Goal: Find specific fact: Find specific fact

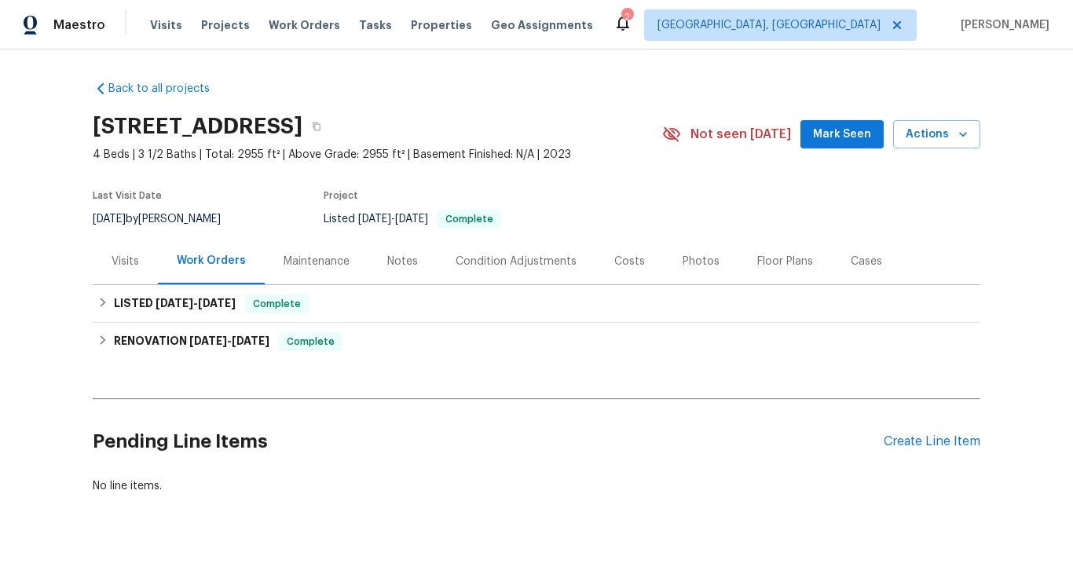
click at [127, 262] on div "Visits" at bounding box center [125, 262] width 27 height 16
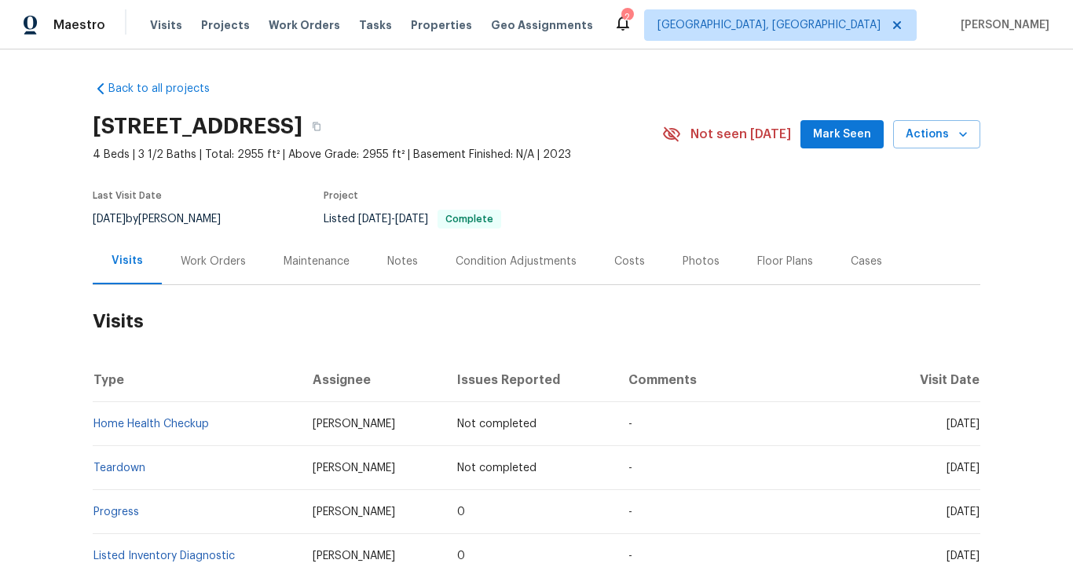
scroll to position [60, 0]
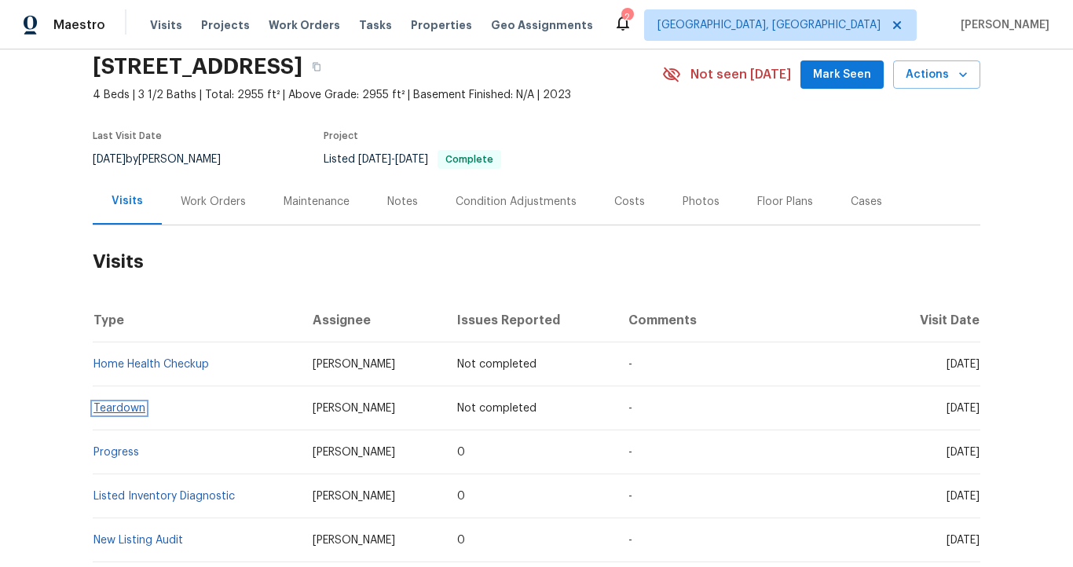
click at [129, 411] on link "Teardown" at bounding box center [119, 408] width 52 height 11
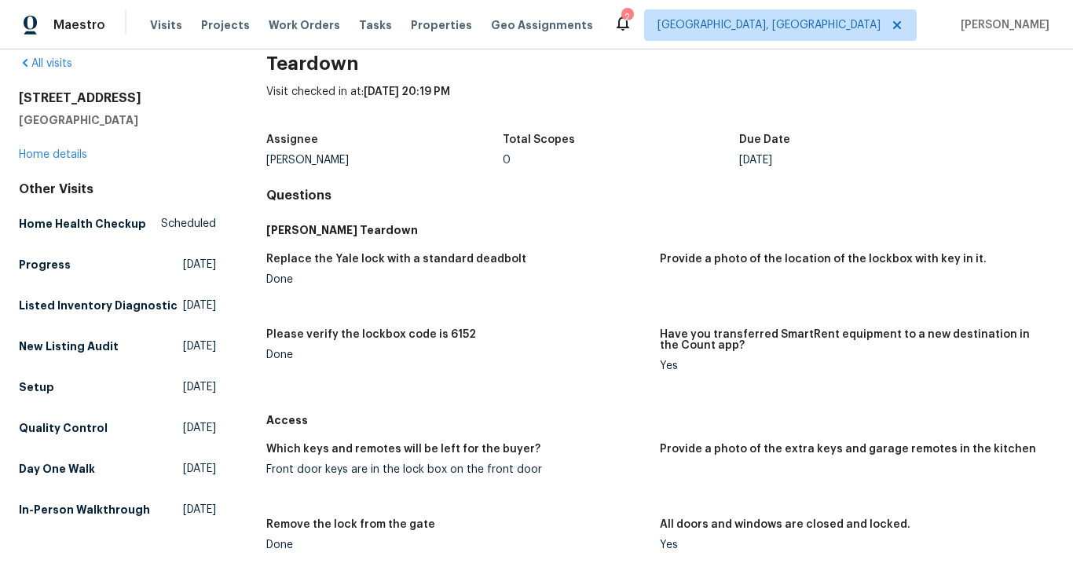
scroll to position [25, 0]
drag, startPoint x: 436, startPoint y: 333, endPoint x: 471, endPoint y: 334, distance: 35.4
click at [471, 334] on div "Please verify the lockbox code is 6152" at bounding box center [457, 339] width 382 height 20
copy h5 "6152"
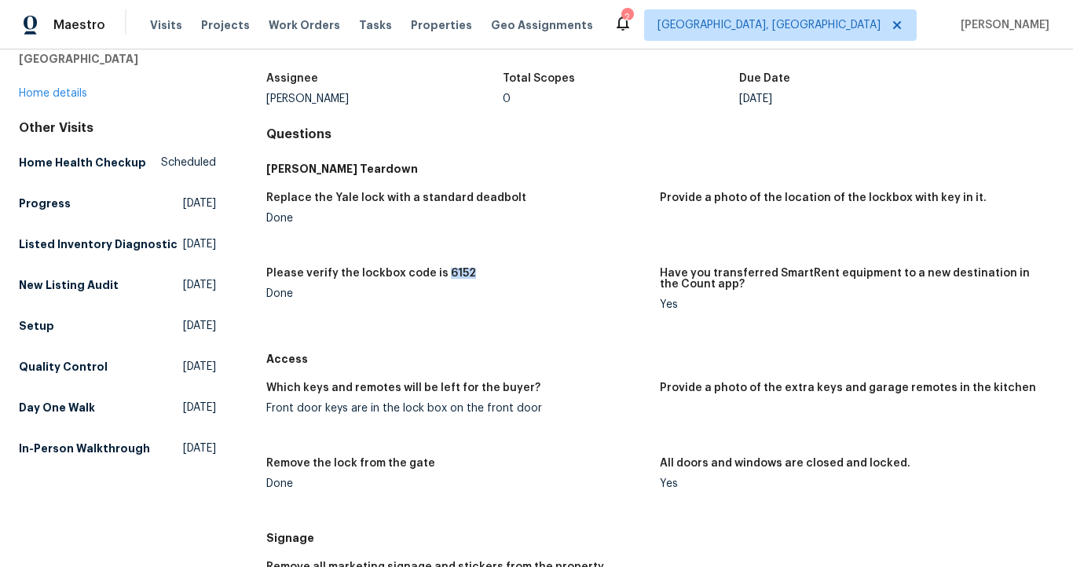
scroll to position [88, 0]
